Goal: Transaction & Acquisition: Purchase product/service

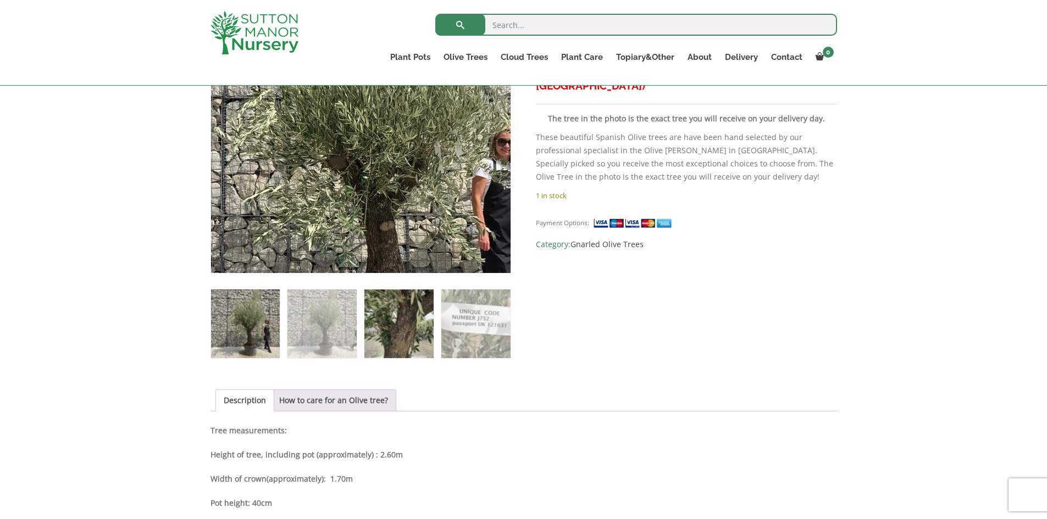
scroll to position [281, 0]
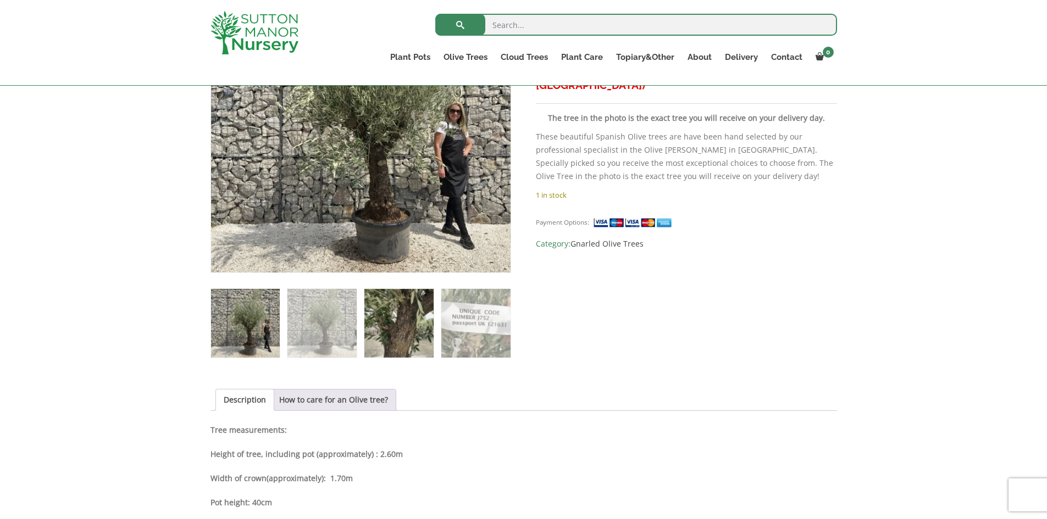
click at [398, 320] on img at bounding box center [398, 323] width 69 height 69
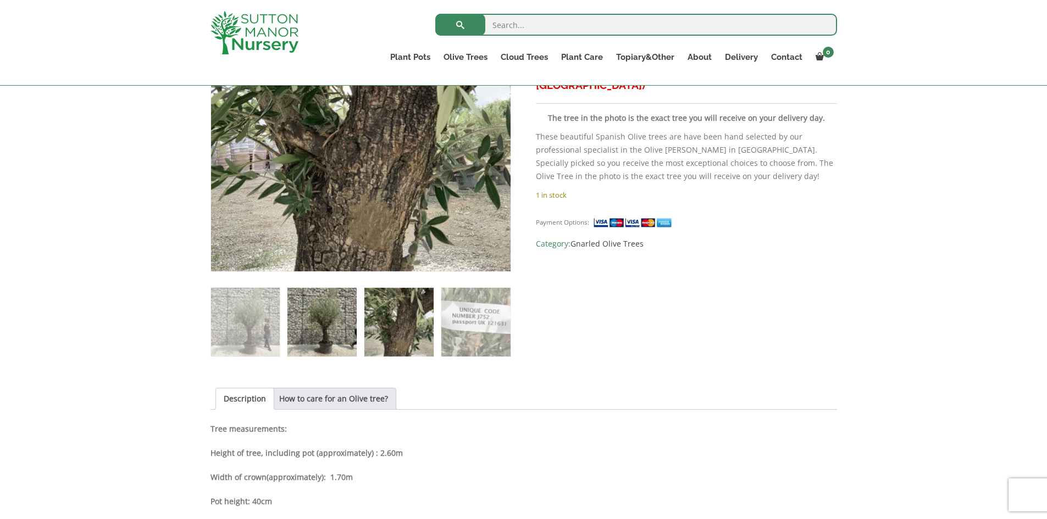
click at [331, 330] on img at bounding box center [321, 322] width 69 height 69
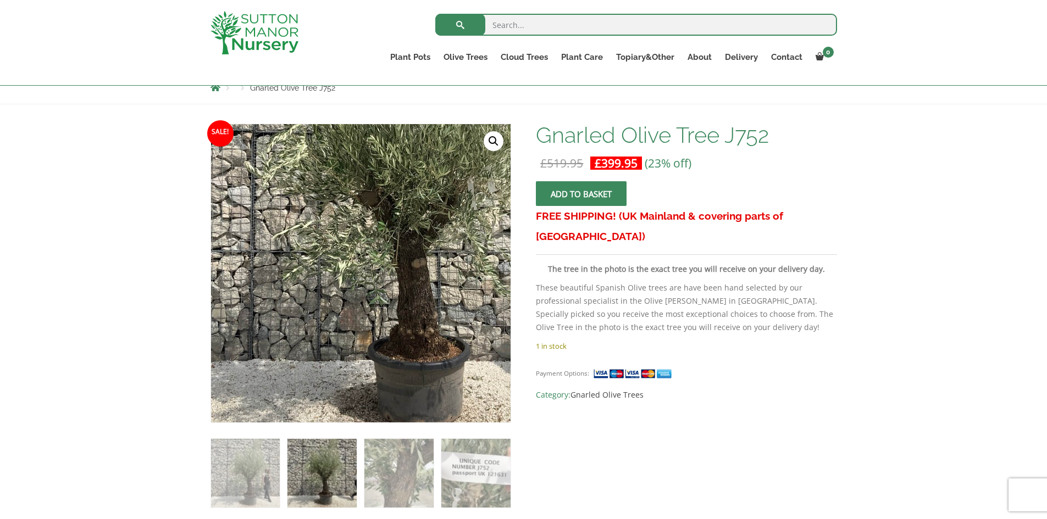
scroll to position [117, 0]
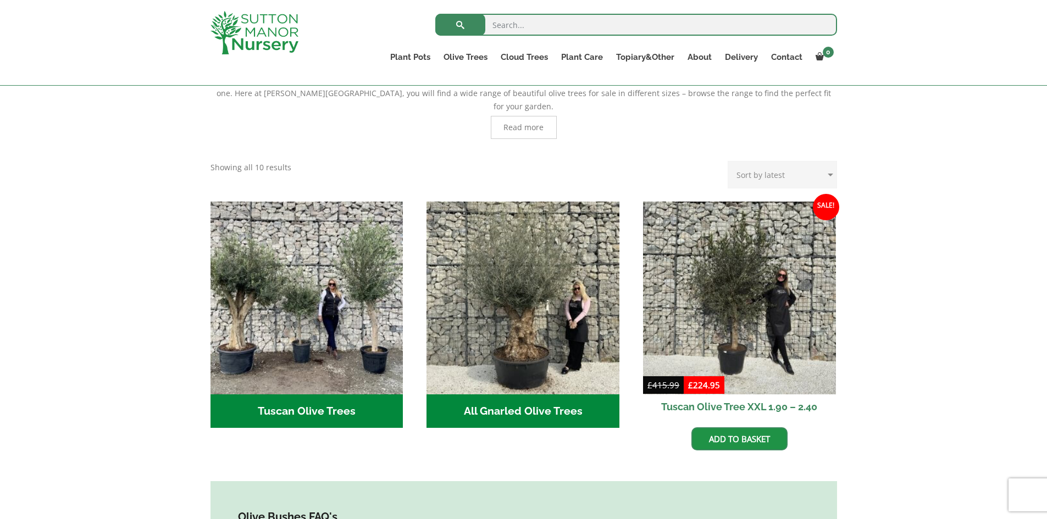
scroll to position [292, 0]
click at [534, 400] on h2 "All Gnarled Olive Trees (214)" at bounding box center [522, 411] width 193 height 34
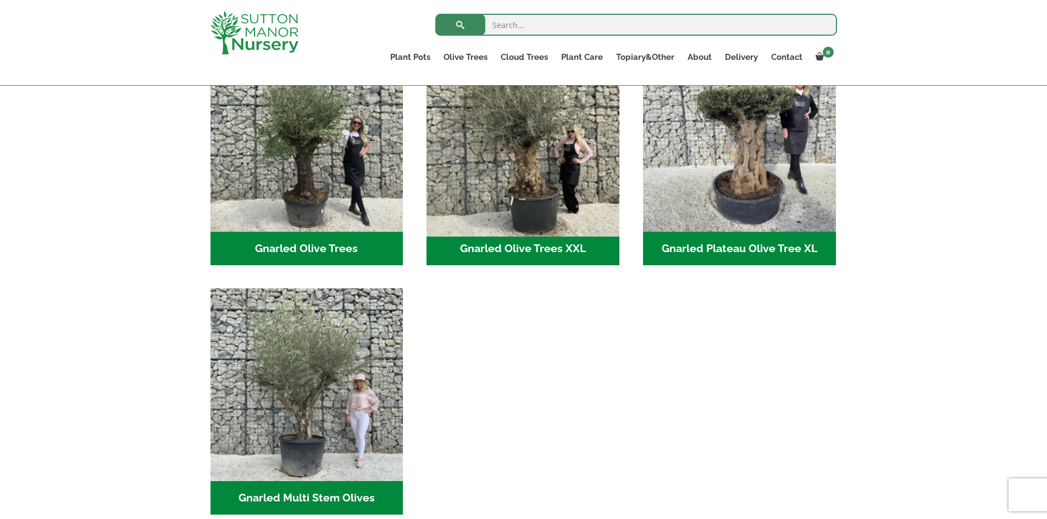
scroll to position [282, 0]
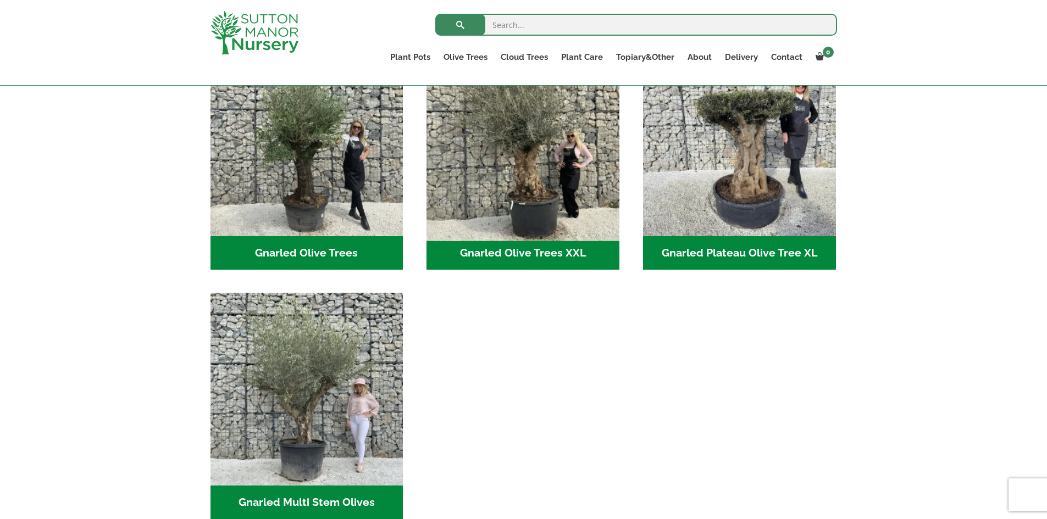
click at [527, 195] on img "Visit product category Gnarled Olive Trees XXL" at bounding box center [523, 139] width 202 height 202
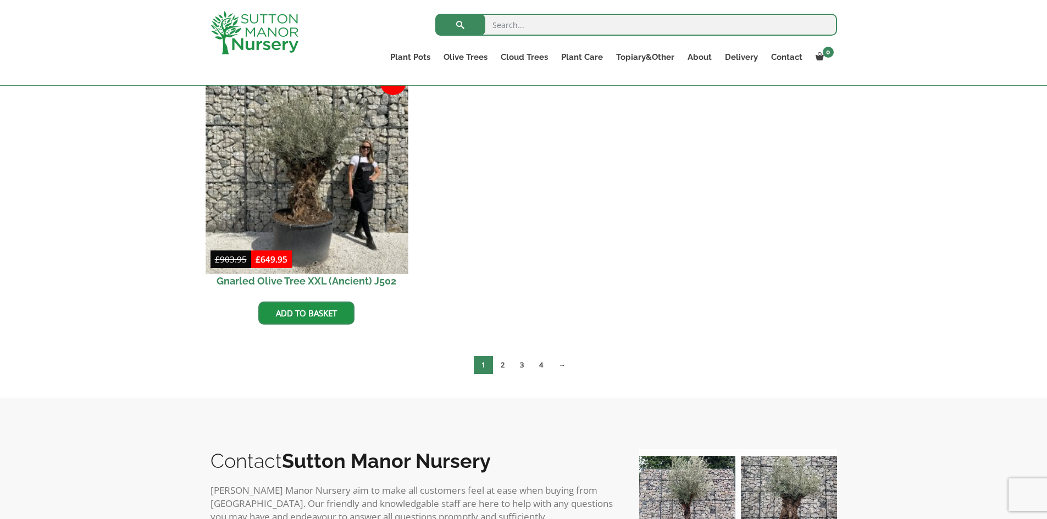
scroll to position [1933, 0]
